Goal: Information Seeking & Learning: Find contact information

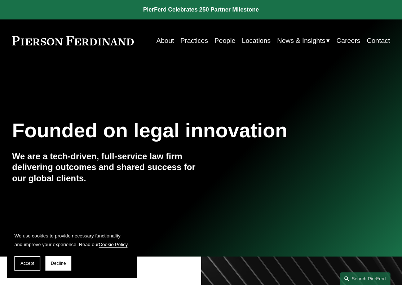
click at [162, 42] on link "About" at bounding box center [165, 40] width 18 height 13
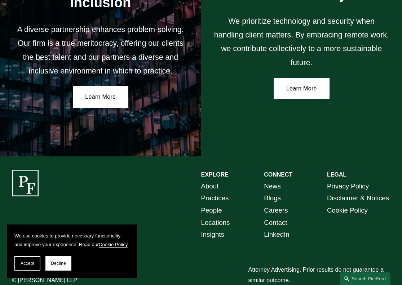
scroll to position [1124, 0]
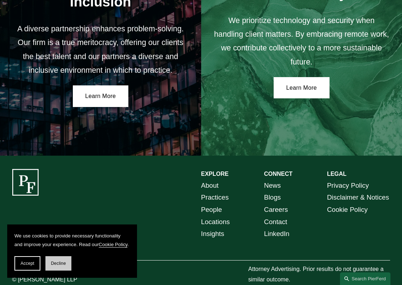
click at [61, 267] on button "Decline" at bounding box center [58, 263] width 26 height 14
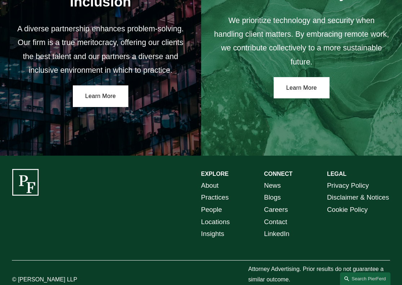
click at [207, 180] on link "About" at bounding box center [210, 186] width 18 height 12
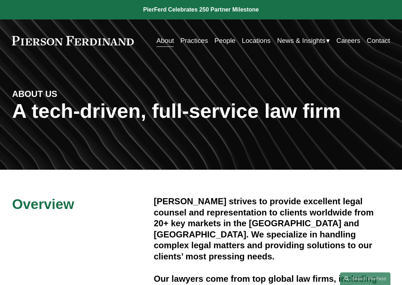
click at [222, 41] on link "People" at bounding box center [225, 40] width 21 height 13
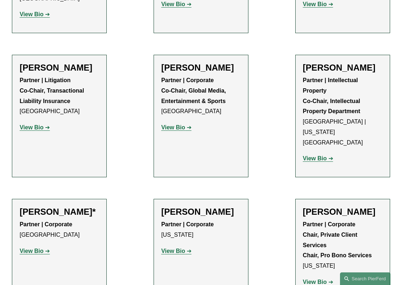
scroll to position [8508, 0]
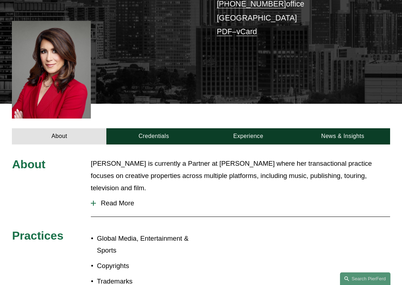
scroll to position [216, 0]
